Goal: Check status: Check status

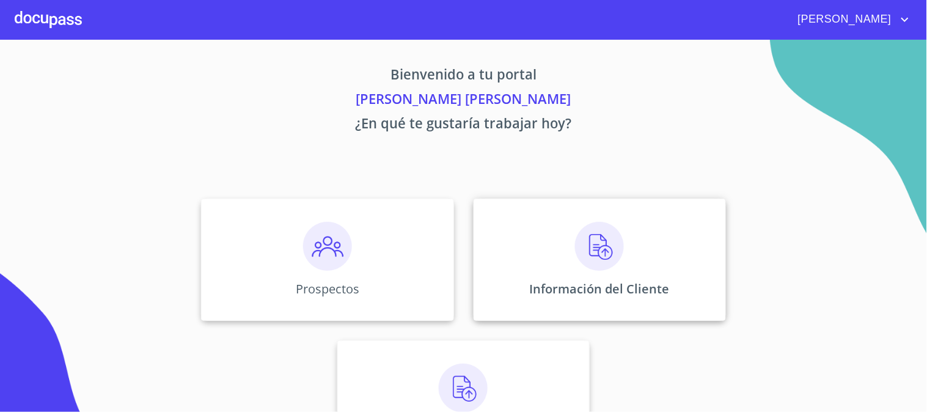
click at [587, 259] on img at bounding box center [599, 246] width 49 height 49
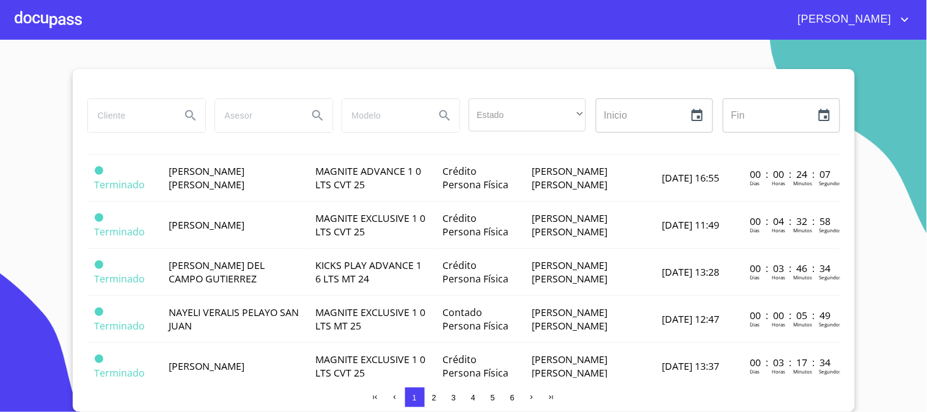
scroll to position [543, 0]
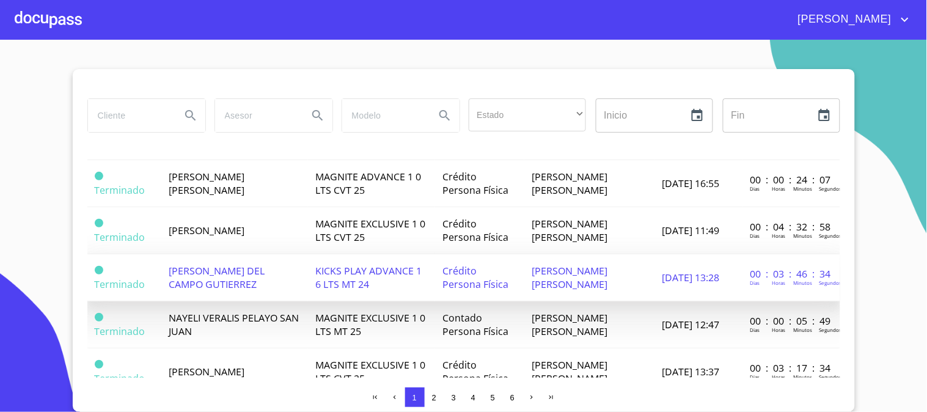
drag, startPoint x: 166, startPoint y: 254, endPoint x: 259, endPoint y: 275, distance: 95.3
click at [259, 275] on td "[PERSON_NAME] DEL CAMPO GUTIERREZ" at bounding box center [234, 277] width 147 height 47
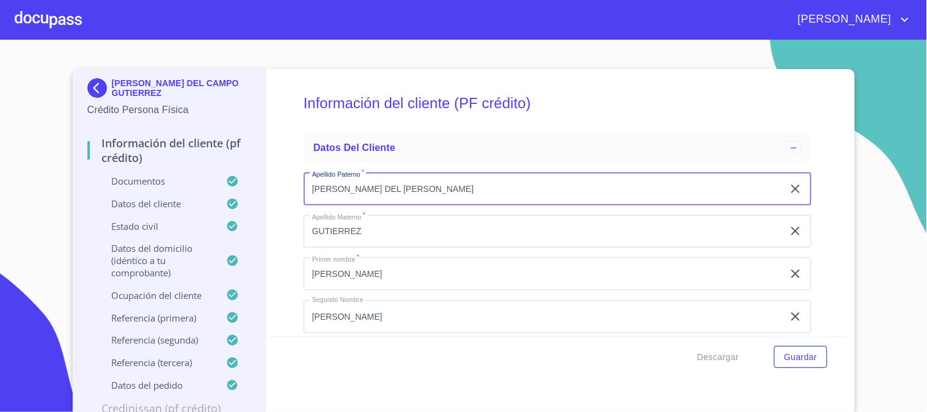
drag, startPoint x: 436, startPoint y: 199, endPoint x: 258, endPoint y: 186, distance: 178.9
click at [258, 186] on div "[PERSON_NAME] DEL CAMPO GUTIERREZ Crédito Persona Física Información del client…" at bounding box center [461, 244] width 776 height 350
